Goal: Transaction & Acquisition: Purchase product/service

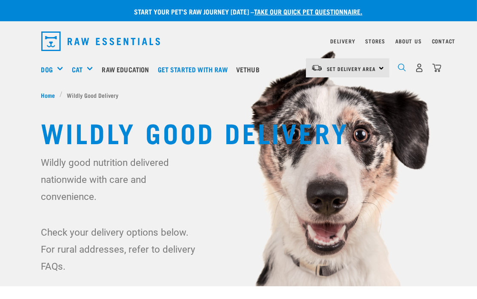
click at [401, 68] on img "dropdown navigation" at bounding box center [402, 67] width 8 height 8
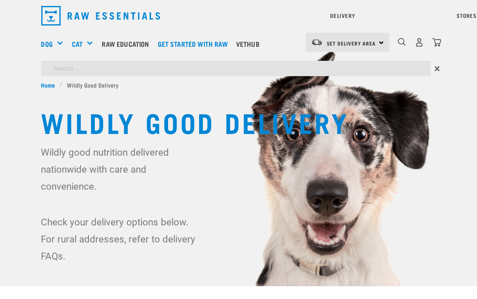
click at [227, 94] on div "Start your pet’s raw journey [DATE] – take our quick pet questionnaire. Deliver…" at bounding box center [238, 137] width 477 height 275
type input "bull pizzle"
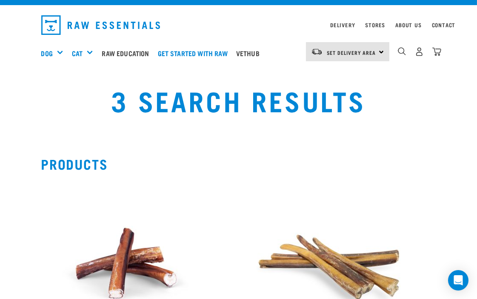
scroll to position [189, 0]
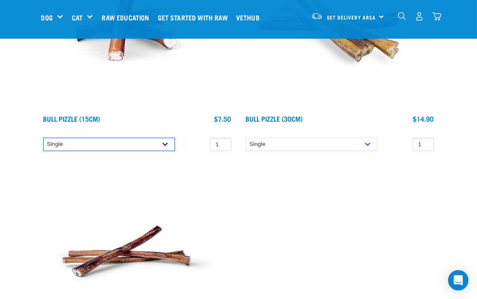
click at [163, 148] on select "Single 10 per pack 25 per pack 50 per pack" at bounding box center [108, 144] width 131 height 13
click at [196, 101] on img at bounding box center [126, 25] width 170 height 170
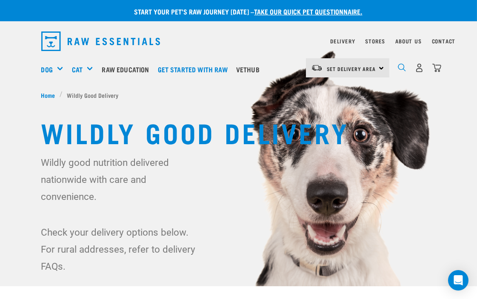
click at [405, 68] on img "dropdown navigation" at bounding box center [402, 67] width 8 height 8
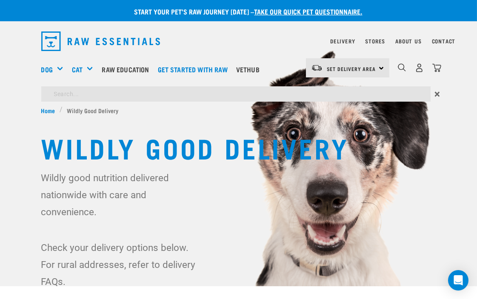
click at [273, 94] on div "Start your pet’s raw journey today – take our quick pet questionnaire. Delivery…" at bounding box center [238, 150] width 477 height 300
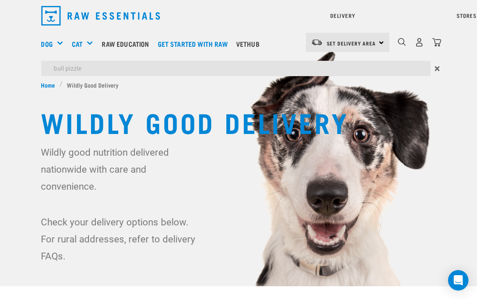
type input "bull pizzle"
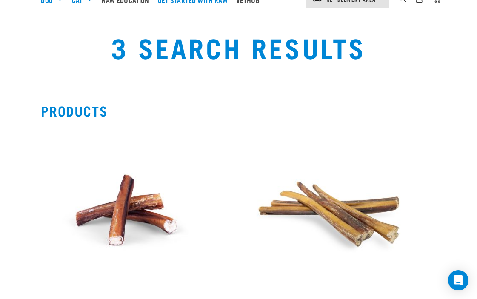
scroll to position [189, 0]
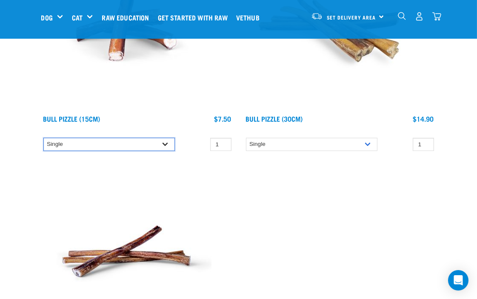
click at [158, 143] on select "Single 10 per pack 25 per pack 50 per pack" at bounding box center [108, 144] width 131 height 13
select select "682000"
click at [43, 138] on select "Single 10 per pack 25 per pack 50 per pack" at bounding box center [108, 144] width 131 height 13
